Goal: Task Accomplishment & Management: Manage account settings

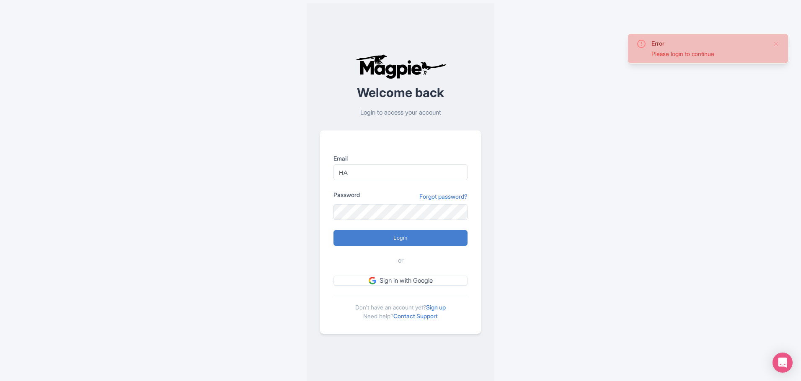
type input "H"
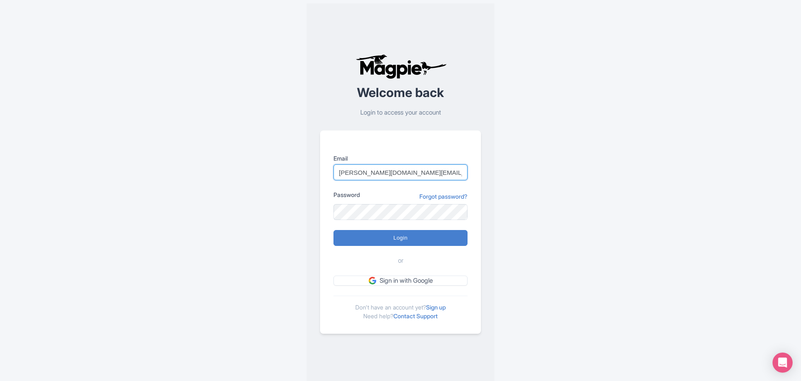
drag, startPoint x: 420, startPoint y: 175, endPoint x: 381, endPoint y: 179, distance: 38.2
click at [381, 179] on input "halley.rogers@hornblower.com" at bounding box center [400, 173] width 134 height 16
type input "halley.rogers@cityexperiences.com"
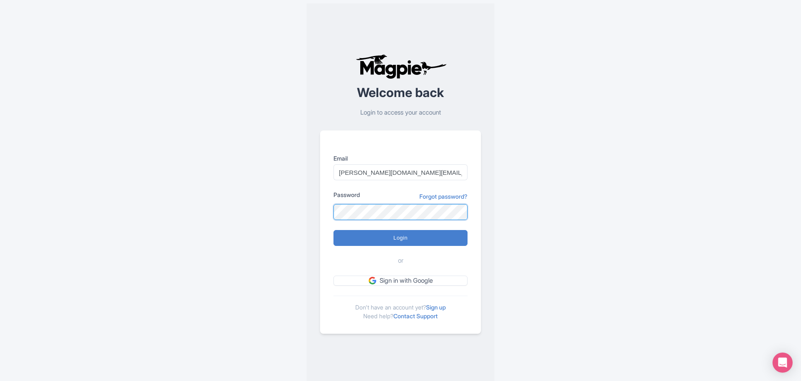
click at [333, 230] on input "Login" at bounding box center [400, 238] width 134 height 16
type input "Logging in..."
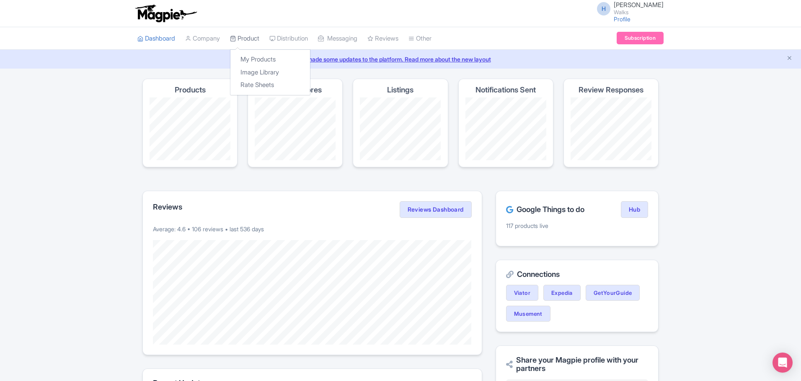
click at [259, 34] on link "Product" at bounding box center [244, 38] width 29 height 23
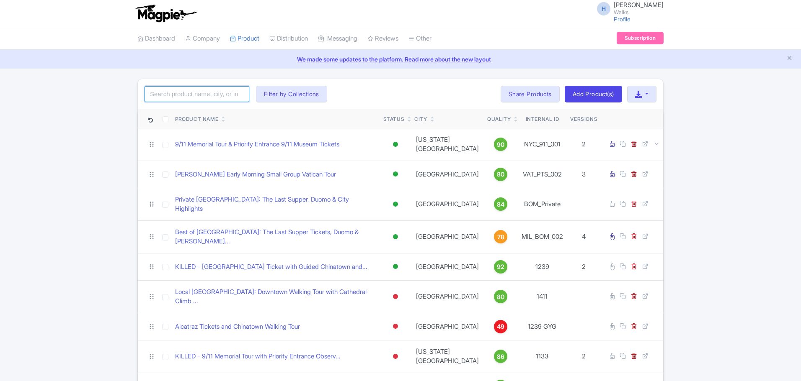
drag, startPoint x: 0, startPoint y: 0, endPoint x: 185, endPoint y: 89, distance: 205.4
click at [185, 89] on input "search" at bounding box center [196, 94] width 105 height 16
type input "private dublin"
click button "Search" at bounding box center [0, 0] width 0 height 0
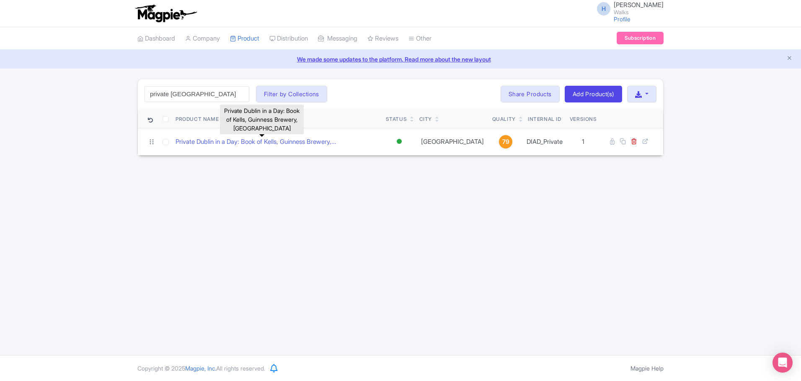
click at [259, 146] on link "Private Dublin in a Day: Book of Kells, Guinness Brewery,..." at bounding box center [255, 142] width 161 height 10
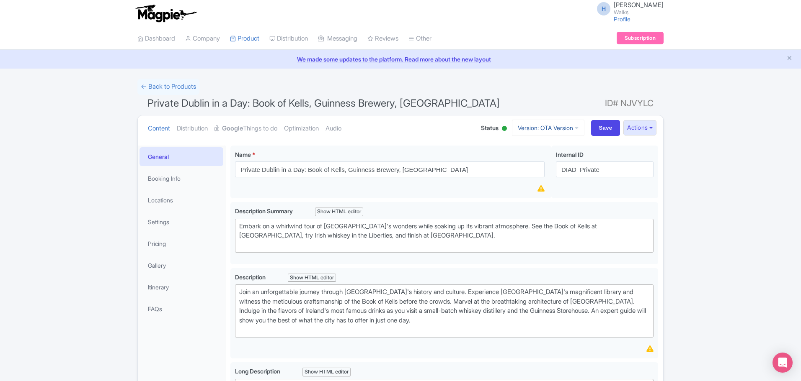
click at [530, 131] on link "Version: OTA Version" at bounding box center [548, 128] width 72 height 16
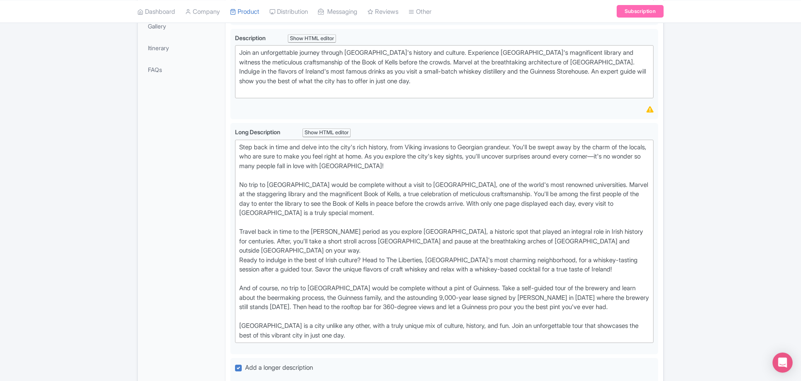
scroll to position [251, 0]
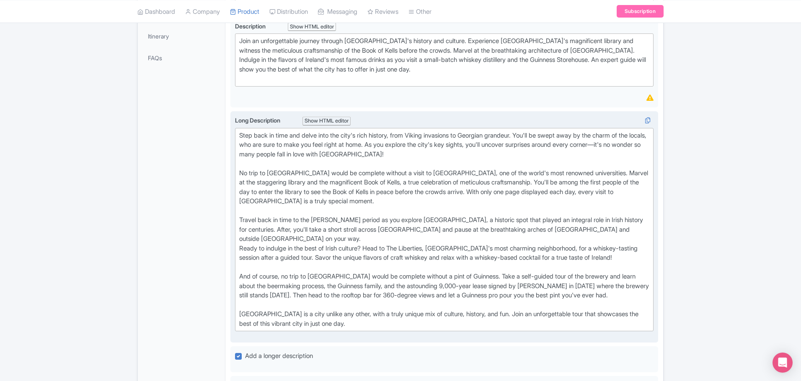
click at [241, 250] on div "Step back in time and delve into the city's rich history, from Viking invasions…" at bounding box center [444, 230] width 410 height 198
type trix-editor "<div>Step back in time and delve into the city's rich history, from Viking inva…"
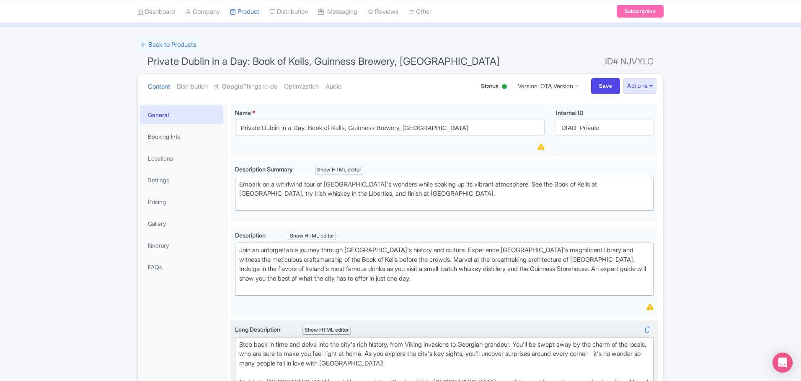
scroll to position [0, 0]
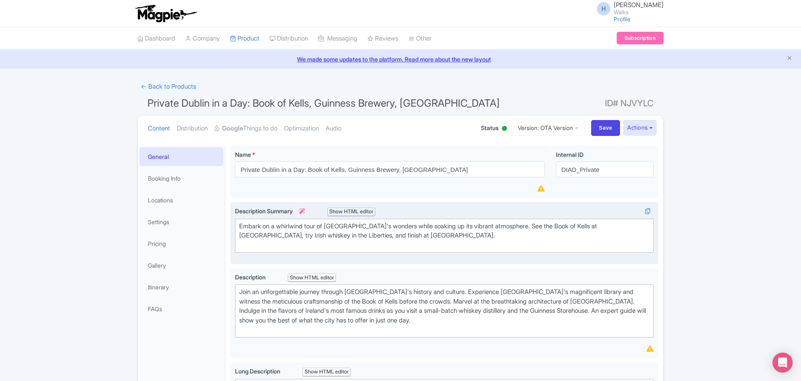
click at [499, 228] on div "Embark on a whirlwind tour of Dublin's wonders while soaking up its vibrant atm…" at bounding box center [444, 236] width 410 height 28
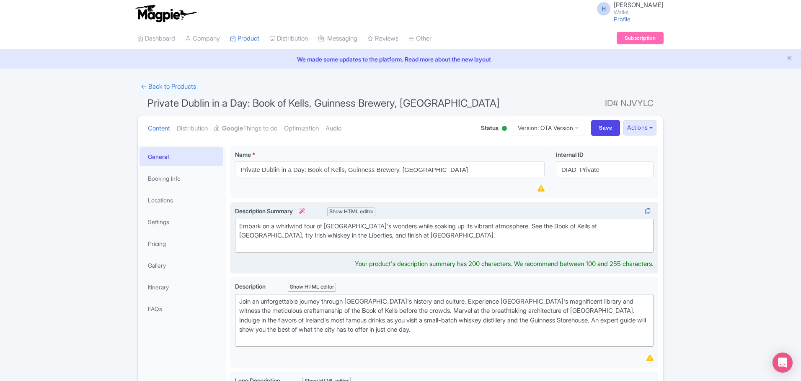
click at [356, 227] on div "Embark on a whirlwind tour of Dublin's wonders while soaking up its vibrant atm…" at bounding box center [444, 236] width 410 height 28
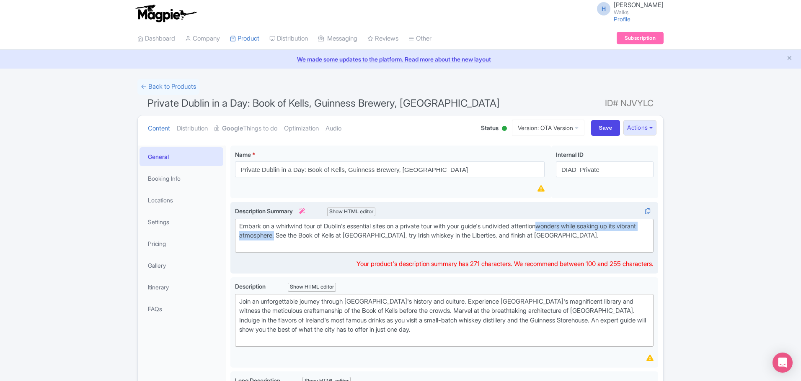
drag, startPoint x: 299, startPoint y: 237, endPoint x: 557, endPoint y: 230, distance: 258.8
click at [557, 230] on div "Embark on a whirlwind tour of Dublin's essential sites on a private tour with y…" at bounding box center [444, 236] width 410 height 28
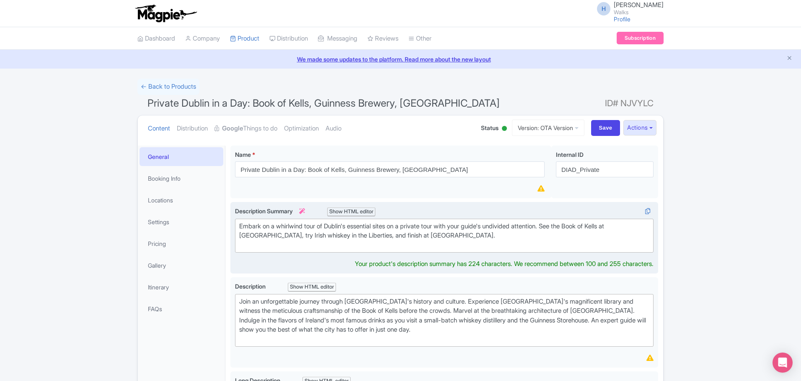
type trix-editor "<div>Embark on a whirlwind tour of Dublin's essential sites on a private tour w…"
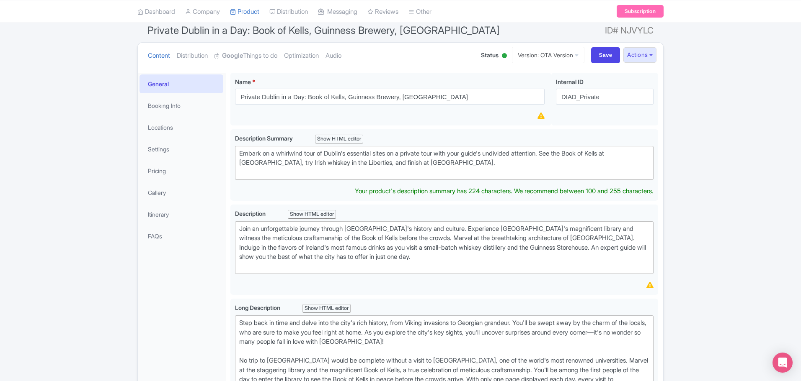
scroll to position [84, 0]
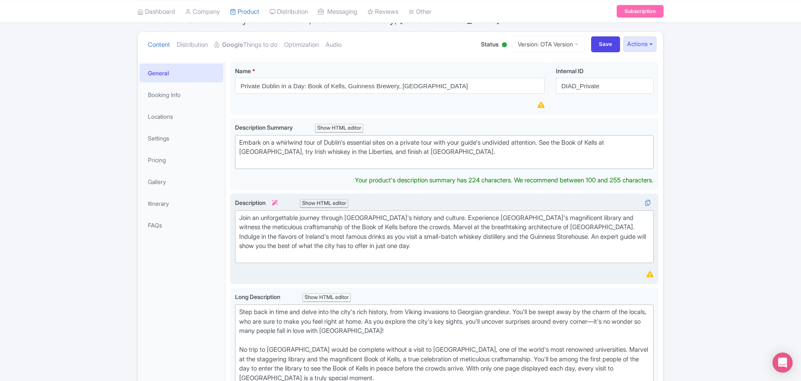
click at [281, 253] on trix-editor "Join an unforgettable journey through Dublin's history and culture. Experience …" at bounding box center [444, 237] width 418 height 53
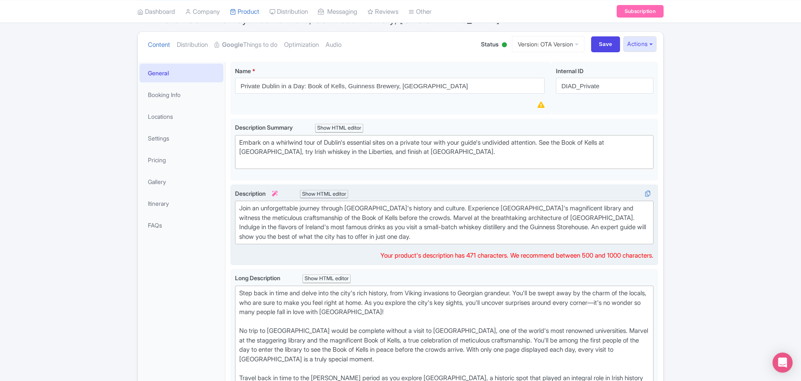
type trix-editor "<div>Join an unforgettable journey through Dublin's history and culture. Experi…"
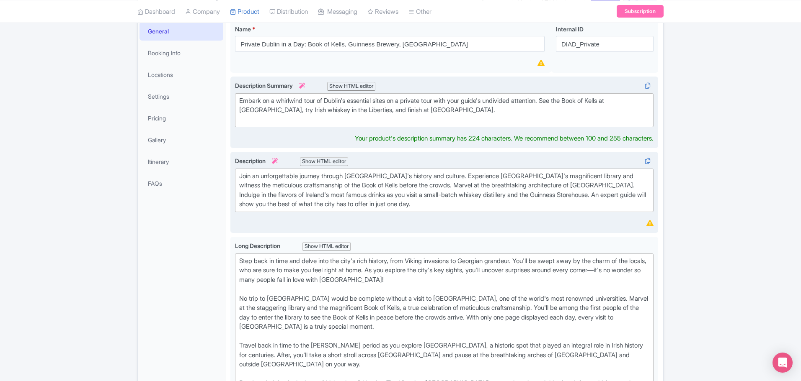
scroll to position [135, 0]
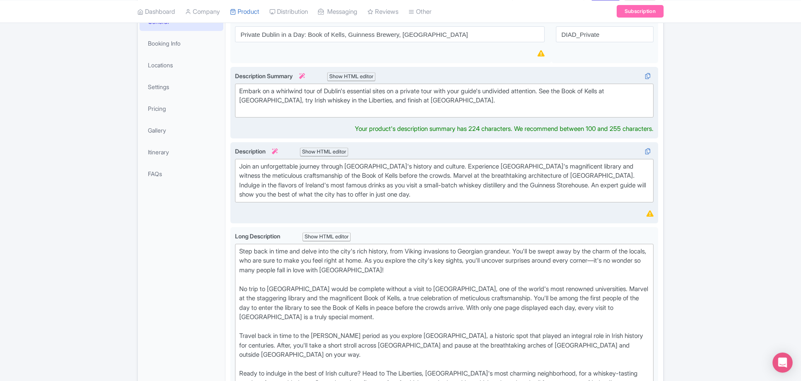
click at [290, 118] on div "Description Summary i Show HTML editor Bold Italic Strikethrough Link Heading Q…" at bounding box center [444, 103] width 418 height 62
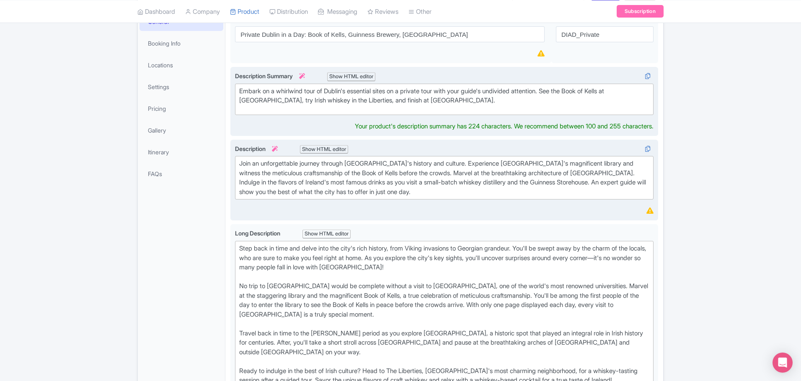
type trix-editor "<div>Embark on a whirlwind tour of Dublin's essential sites on a private tour w…"
click at [270, 109] on trix-editor "Embark on a whirlwind tour of Dublin's essential sites on a private tour with y…" at bounding box center [444, 99] width 418 height 31
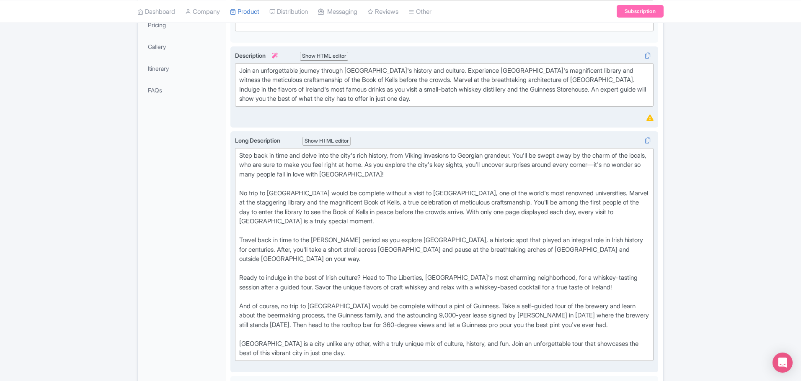
scroll to position [210, 0]
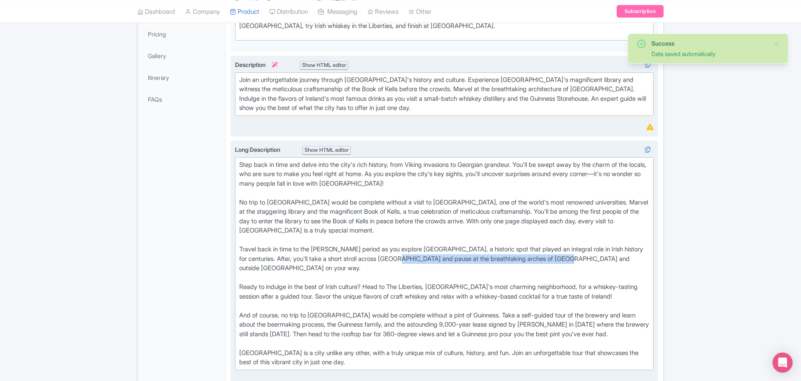
drag, startPoint x: 432, startPoint y: 259, endPoint x: 602, endPoint y: 258, distance: 169.6
click at [602, 258] on div "Step back in time and delve into the city's rich history, from Viking invasions…" at bounding box center [444, 263] width 410 height 207
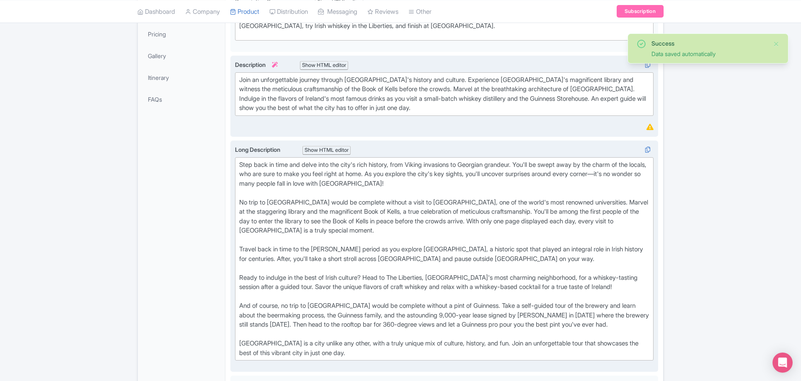
type trix-editor "<div>Step back in time and delve into the city's rich history, from Viking inva…"
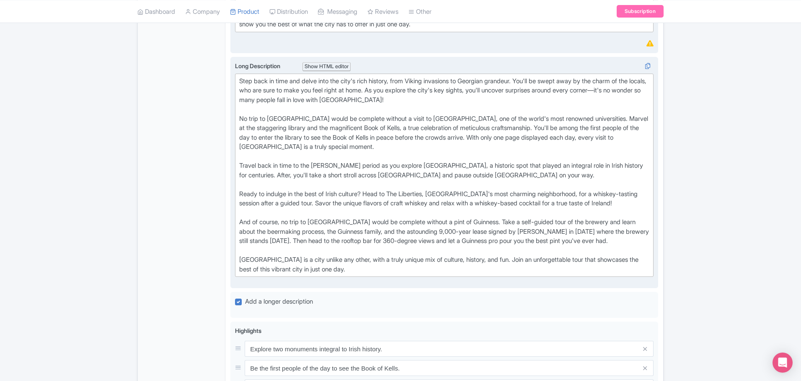
scroll to position [168, 0]
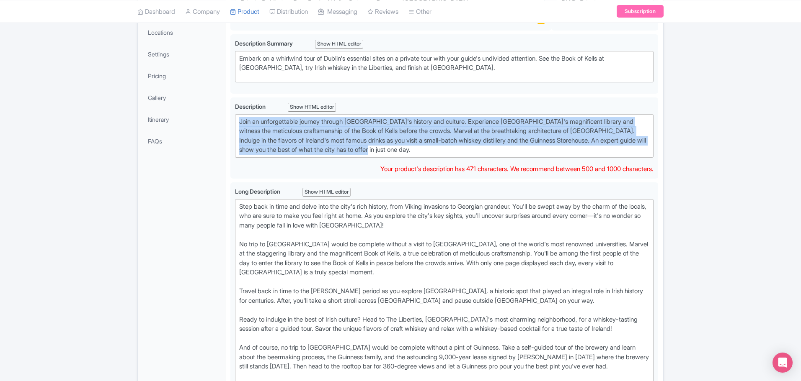
drag, startPoint x: 433, startPoint y: 150, endPoint x: 224, endPoint y: 109, distance: 212.6
click at [224, 109] on div "General Booking Info Locations Settings Pricing Gallery Itinerary FAQs Private …" at bounding box center [400, 387] width 525 height 828
copy div "Join an unforgettable journey through Dublin's history and culture. Experience …"
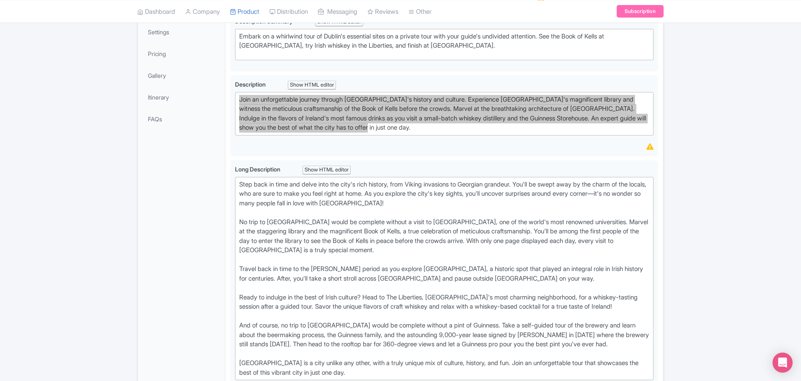
scroll to position [210, 0]
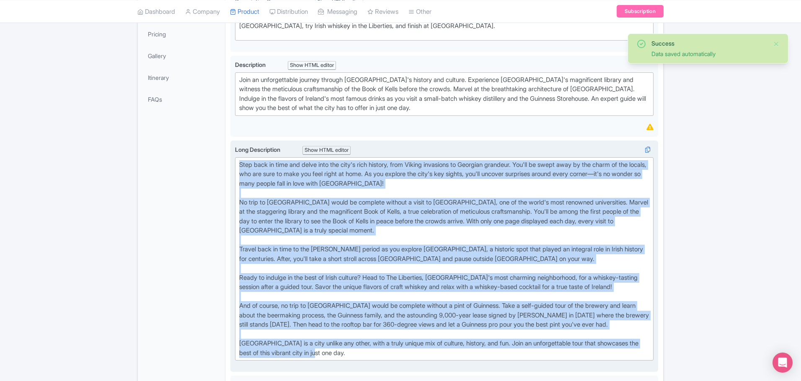
drag, startPoint x: 240, startPoint y: 166, endPoint x: 377, endPoint y: 353, distance: 231.6
click at [377, 353] on div "Step back in time and delve into the city's rich history, from Viking invasions…" at bounding box center [444, 259] width 410 height 198
copy div "Step back in time and delve into the city's rich history, from Viking invasions…"
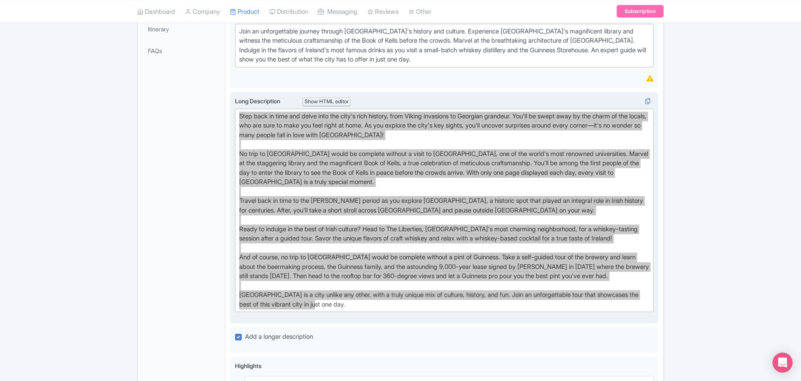
scroll to position [377, 0]
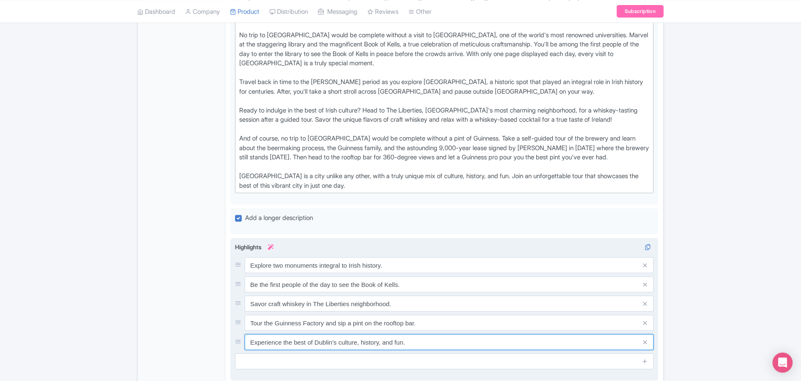
drag, startPoint x: 405, startPoint y: 342, endPoint x: 250, endPoint y: 333, distance: 155.1
click at [250, 333] on div "Explore two monuments integral to Irish history. Be the first people of the day…" at bounding box center [444, 304] width 418 height 93
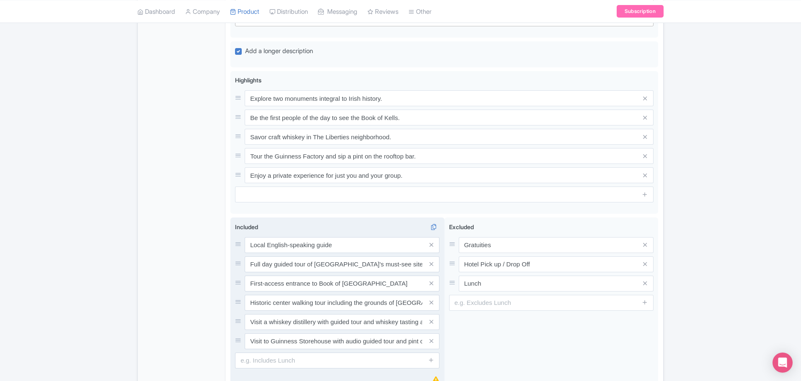
scroll to position [545, 0]
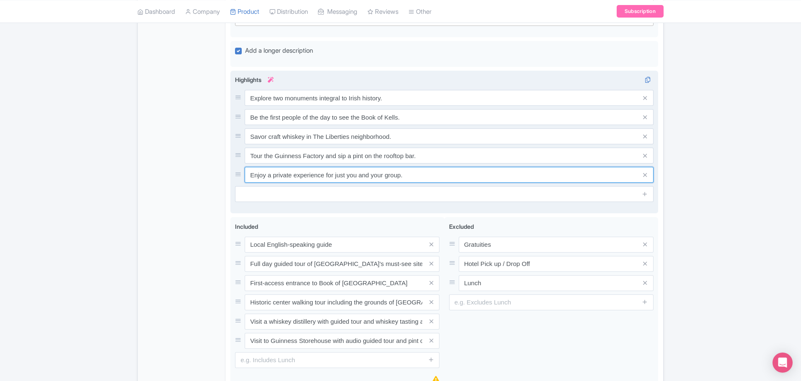
drag, startPoint x: 285, startPoint y: 175, endPoint x: 400, endPoint y: 178, distance: 115.6
click at [400, 178] on input "Enjoy a private experience for just you and your group." at bounding box center [449, 175] width 409 height 16
click at [345, 178] on input "Enjoy undivided attention from you guide on a private tour." at bounding box center [449, 175] width 409 height 16
type input "Enjoy undivided attention from your guide on a private tour."
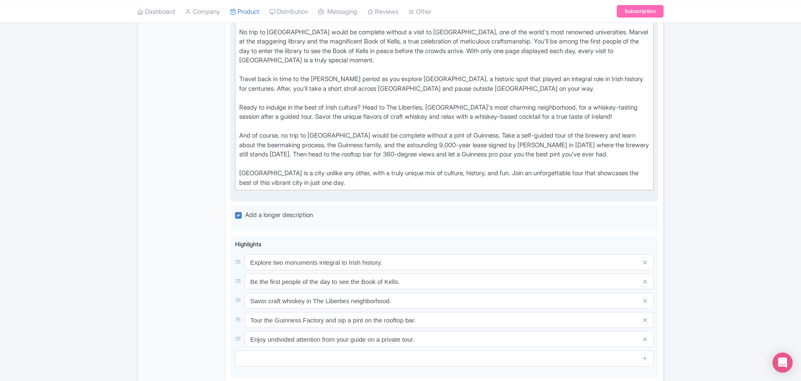
scroll to position [209, 0]
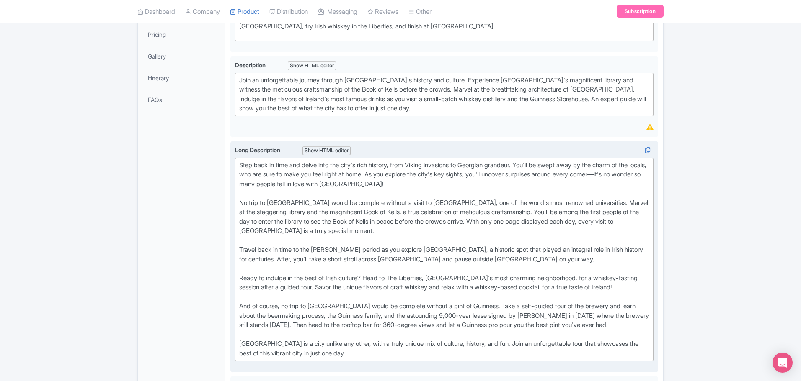
drag, startPoint x: 530, startPoint y: 166, endPoint x: 535, endPoint y: 182, distance: 16.7
click at [531, 168] on div "Step back in time and delve into the city's rich history, from Viking invasions…" at bounding box center [444, 260] width 410 height 198
click at [348, 354] on div "Step back in time and delve into the city's rich history, from Viking invasions…" at bounding box center [444, 260] width 410 height 198
drag, startPoint x: 378, startPoint y: 352, endPoint x: 345, endPoint y: 359, distance: 33.4
click at [345, 359] on trix-editor "Step back in time and delve into the city's rich history, from Viking invasions…" at bounding box center [444, 260] width 418 height 204
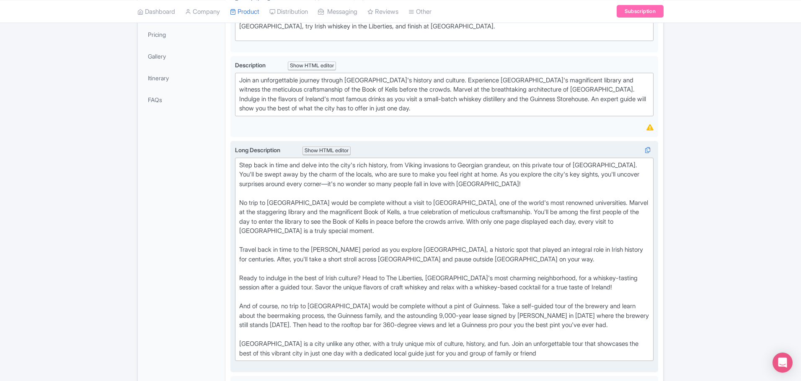
type trix-editor "<div>Step back in time and delve into the city's rich history, from Viking inva…"
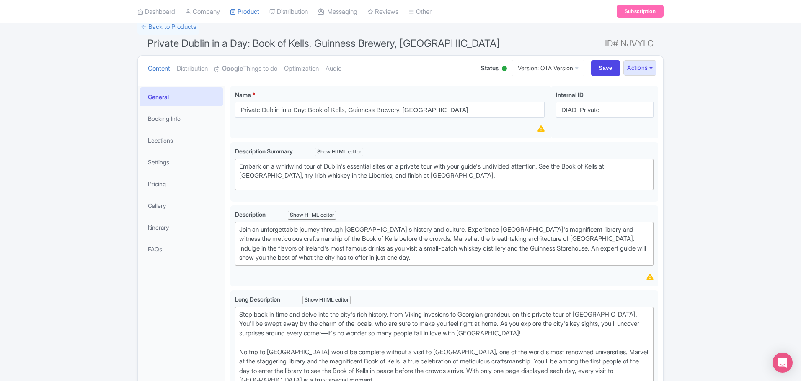
scroll to position [0, 0]
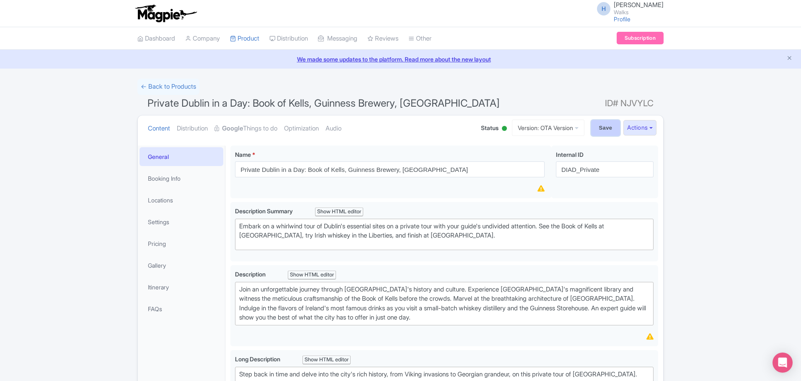
click at [595, 127] on input "Save" at bounding box center [605, 128] width 29 height 16
type input "Saving..."
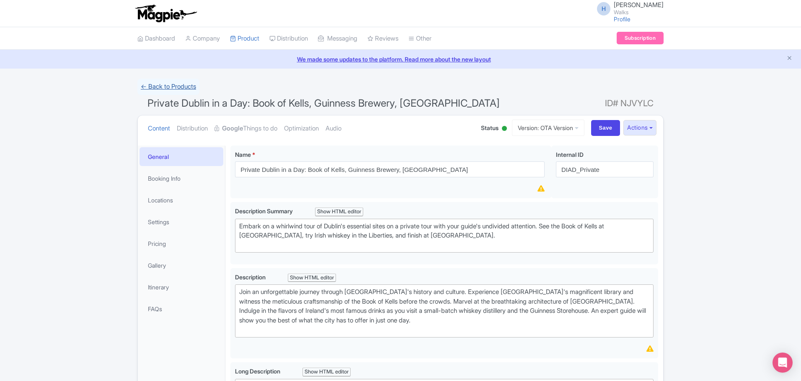
click at [182, 87] on link "← Back to Products" at bounding box center [168, 87] width 62 height 16
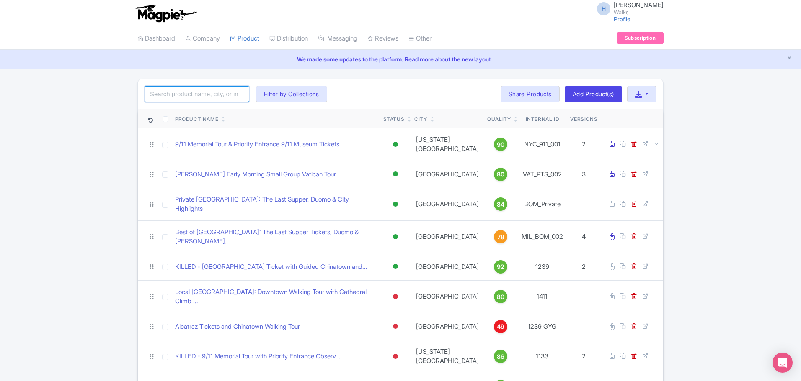
click at [182, 87] on input "search" at bounding box center [196, 94] width 105 height 16
type input "dublin in a day"
click button "Search" at bounding box center [0, 0] width 0 height 0
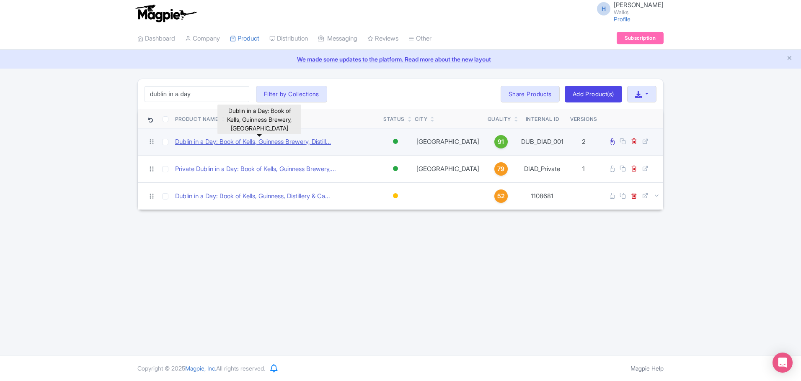
click at [245, 145] on link "Dublin in a Day: Book of Kells, Guinness Brewery, Distill..." at bounding box center [253, 142] width 156 height 10
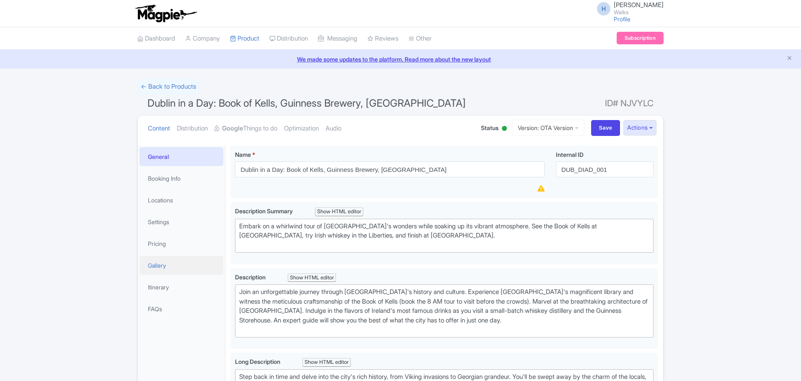
click at [171, 263] on link "Gallery" at bounding box center [181, 265] width 84 height 19
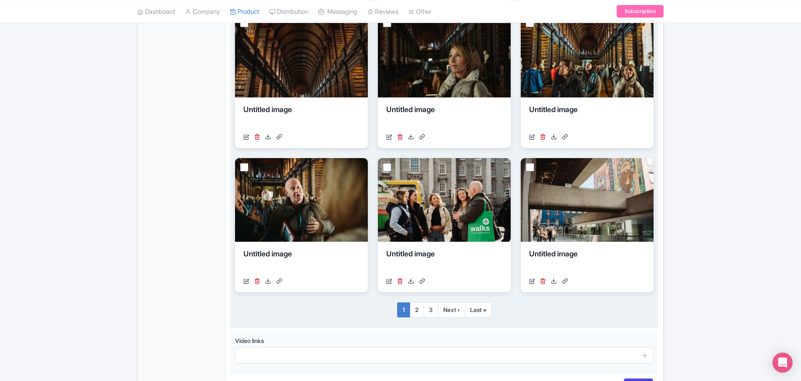
scroll to position [528, 0]
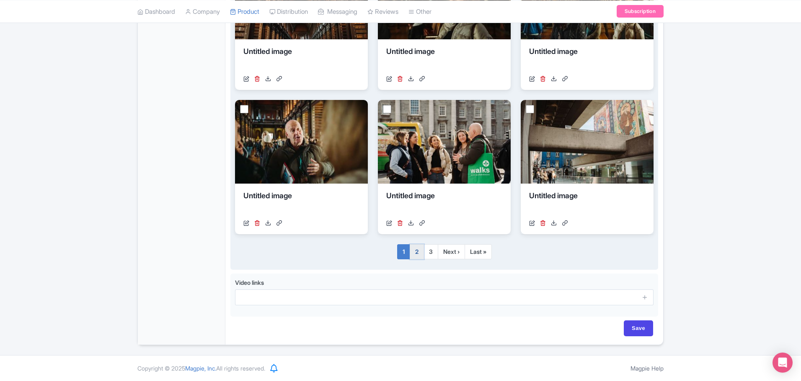
click at [415, 258] on link "2" at bounding box center [416, 252] width 14 height 15
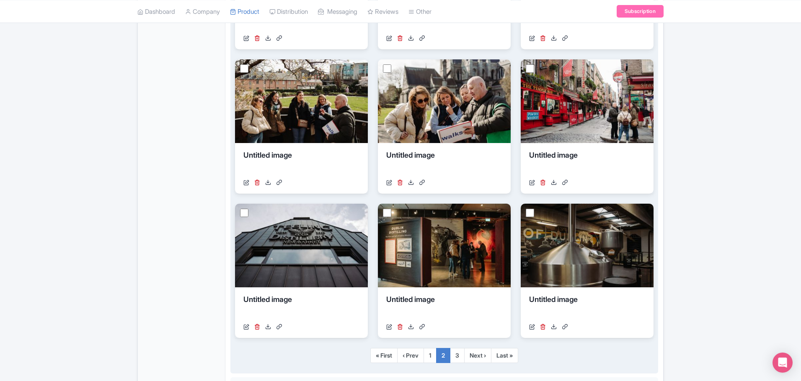
scroll to position [461, 0]
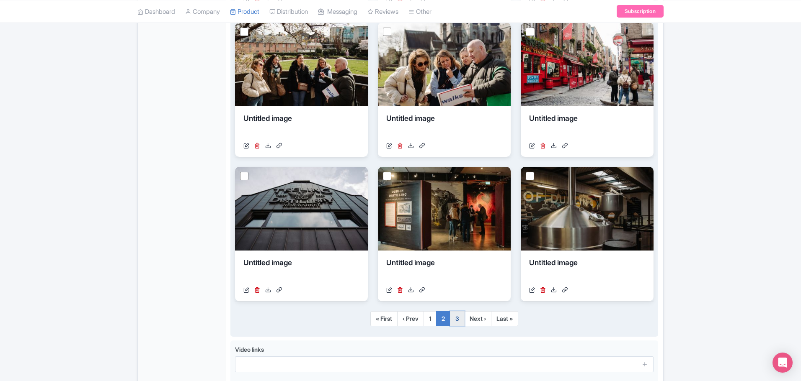
click at [463, 323] on link "3" at bounding box center [457, 319] width 15 height 15
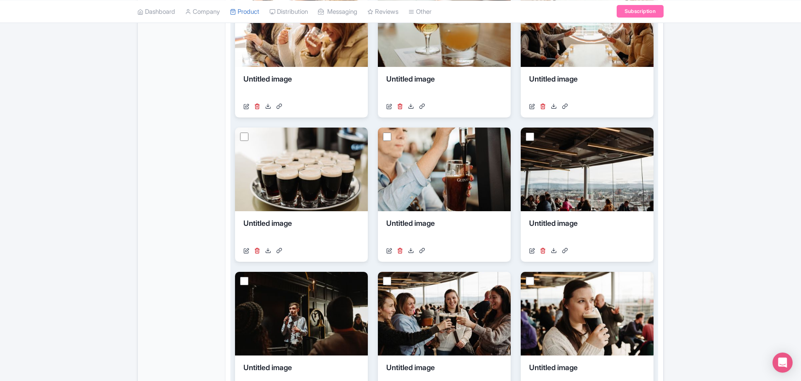
scroll to position [528, 0]
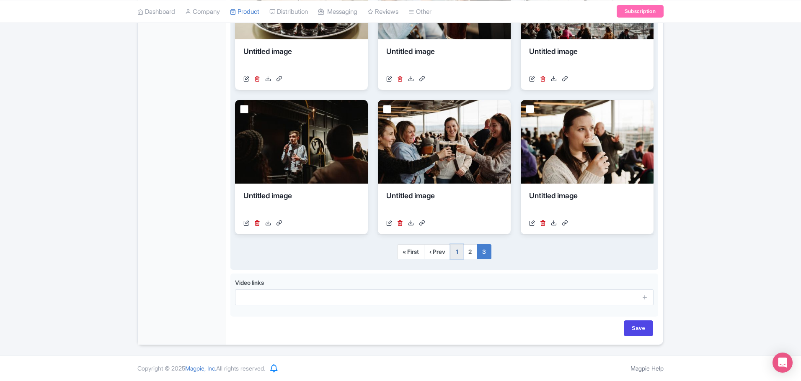
click at [460, 255] on link "1" at bounding box center [456, 252] width 13 height 15
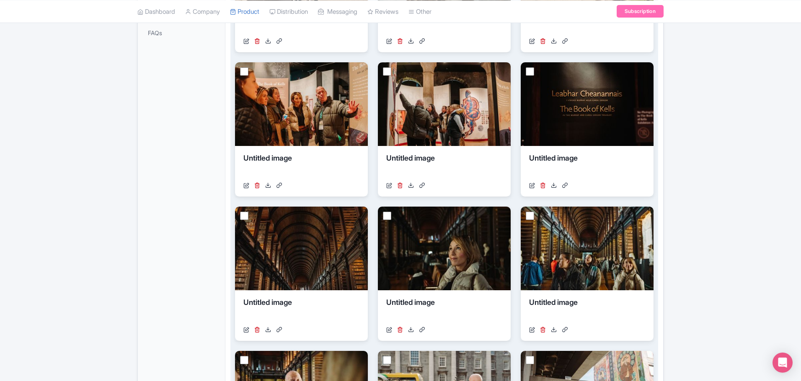
scroll to position [0, 0]
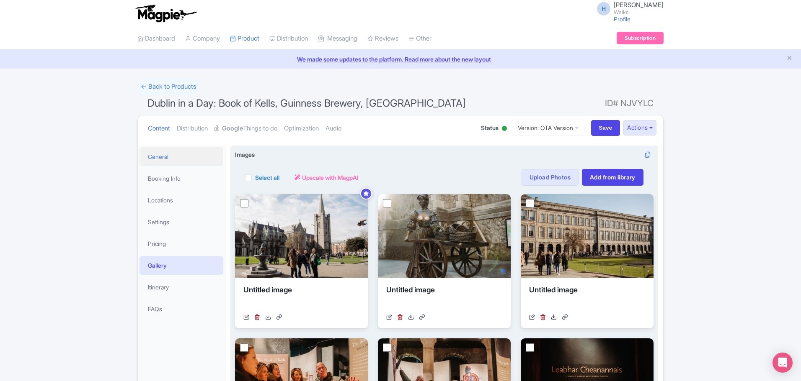
click at [172, 157] on link "General" at bounding box center [181, 156] width 84 height 19
